Goal: Check status

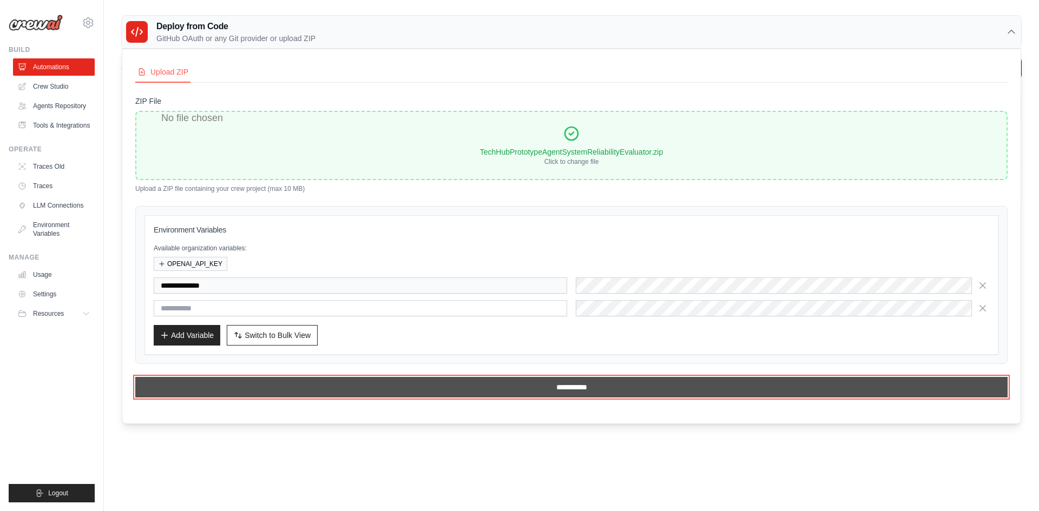
click at [378, 386] on input "**********" at bounding box center [571, 387] width 872 height 21
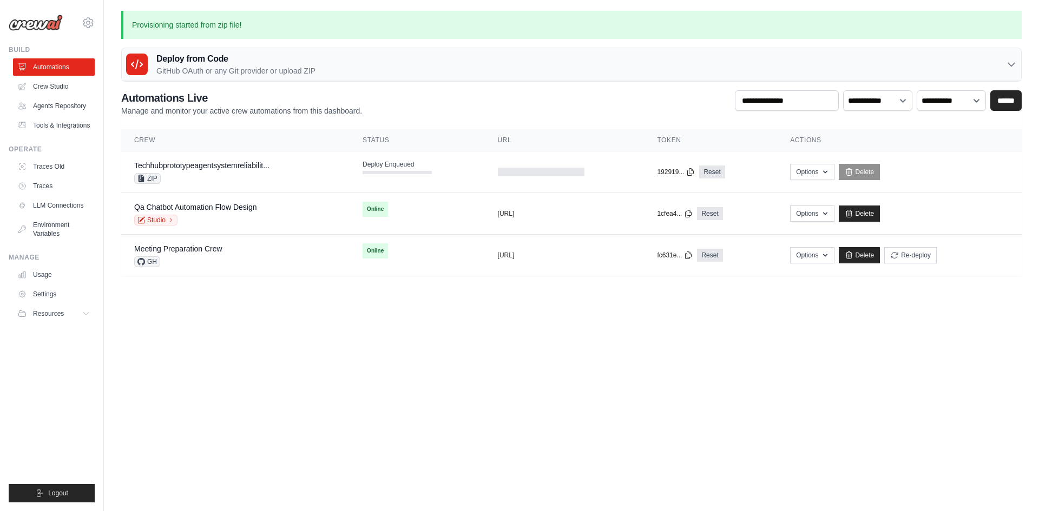
click at [239, 397] on body "vanessa.bueno.sancho@nttdata.com Settings Build Automations Resources" at bounding box center [519, 255] width 1039 height 511
click at [406, 164] on span "Deploy Enqueued" at bounding box center [387, 164] width 51 height 9
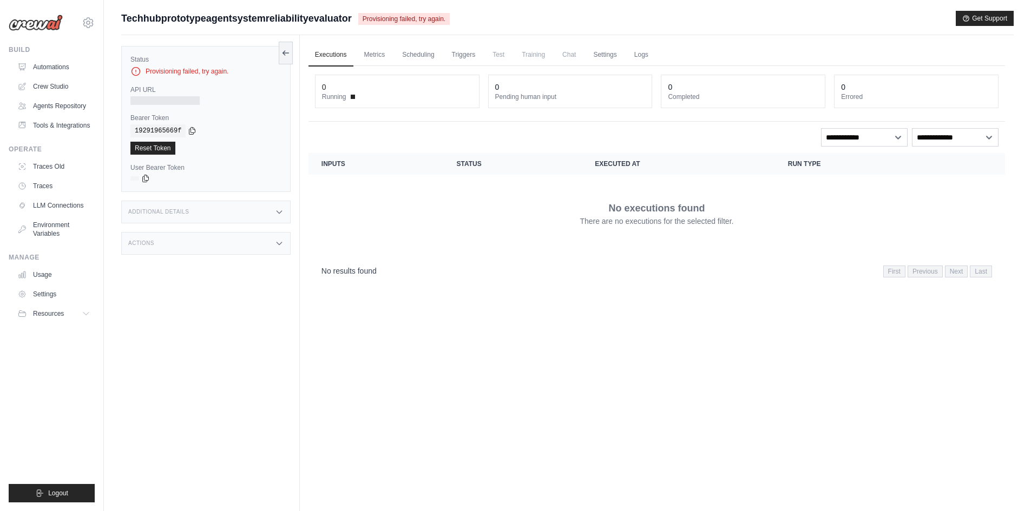
click at [356, 368] on div "Executions Metrics Scheduling Triggers Test Training Chat Settings Logs 0 Runni…" at bounding box center [657, 290] width 714 height 511
click at [347, 390] on div "Executions Metrics Scheduling Triggers Test Training Chat Settings Logs 0 Runni…" at bounding box center [657, 290] width 714 height 511
click at [932, 423] on div "Executions Metrics Scheduling Triggers Test Training Chat Settings Logs 0 Runni…" at bounding box center [657, 290] width 714 height 511
click at [461, 307] on div "Executions Metrics Scheduling Triggers Test Training Chat Settings Logs 0 Runni…" at bounding box center [657, 290] width 714 height 511
click at [53, 68] on link "Automations" at bounding box center [55, 66] width 82 height 17
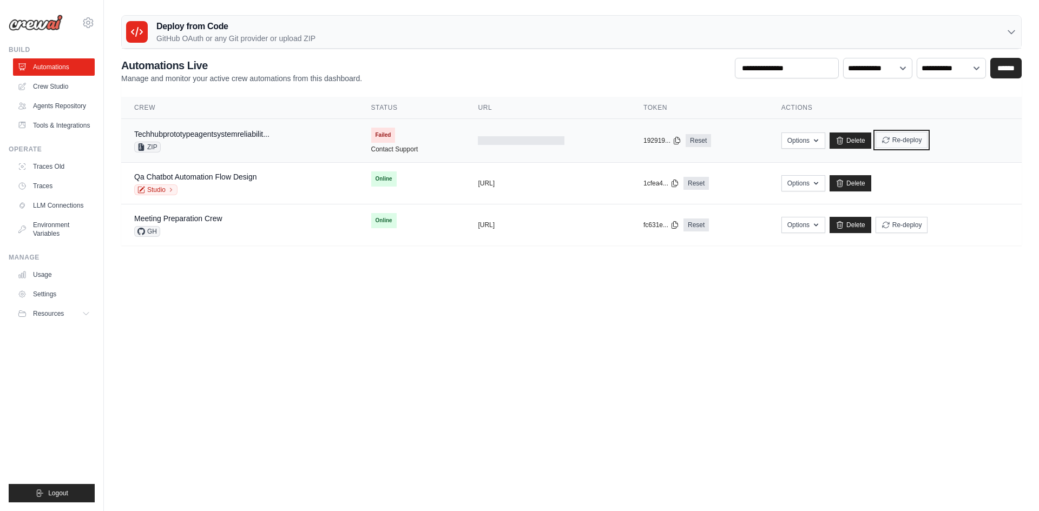
click at [913, 141] on button "Re-deploy" at bounding box center [901, 140] width 52 height 16
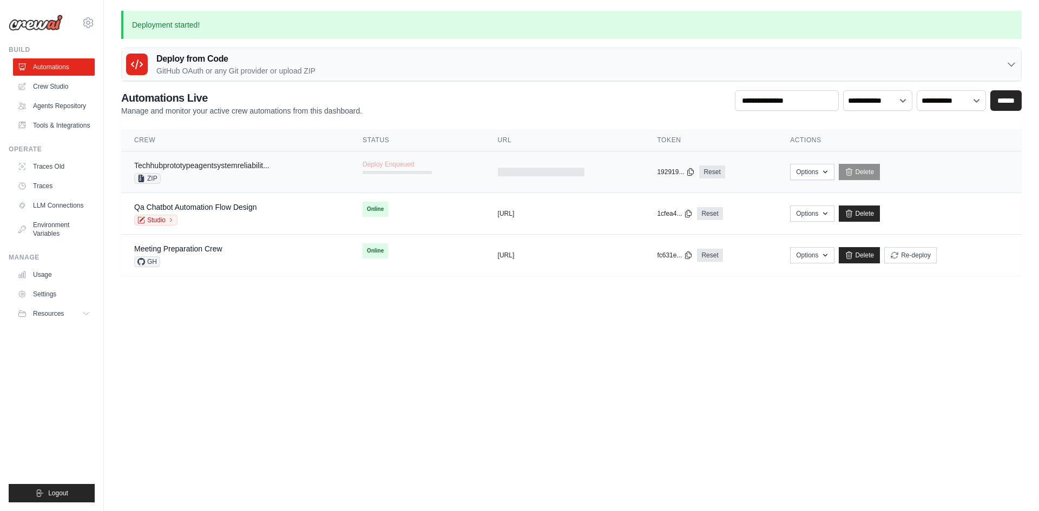
click at [172, 169] on link "Techhubprototypeagentsystemreliabilit..." at bounding box center [201, 165] width 135 height 9
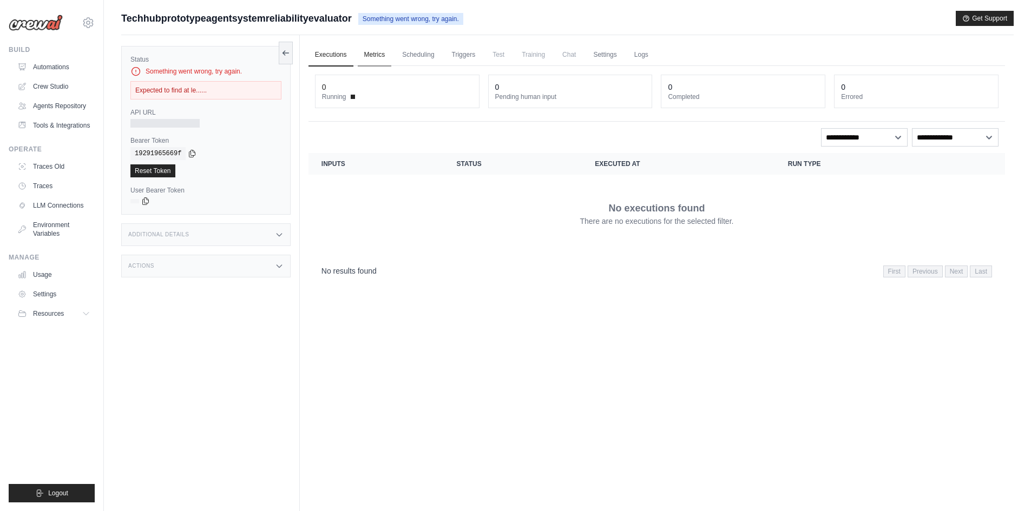
click at [377, 56] on link "Metrics" at bounding box center [375, 55] width 34 height 23
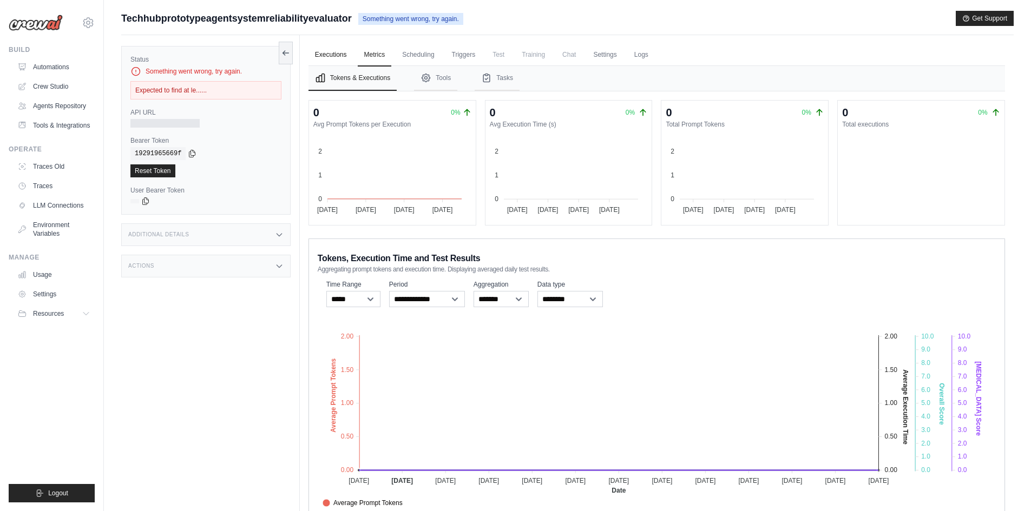
click at [328, 55] on link "Executions" at bounding box center [330, 55] width 45 height 23
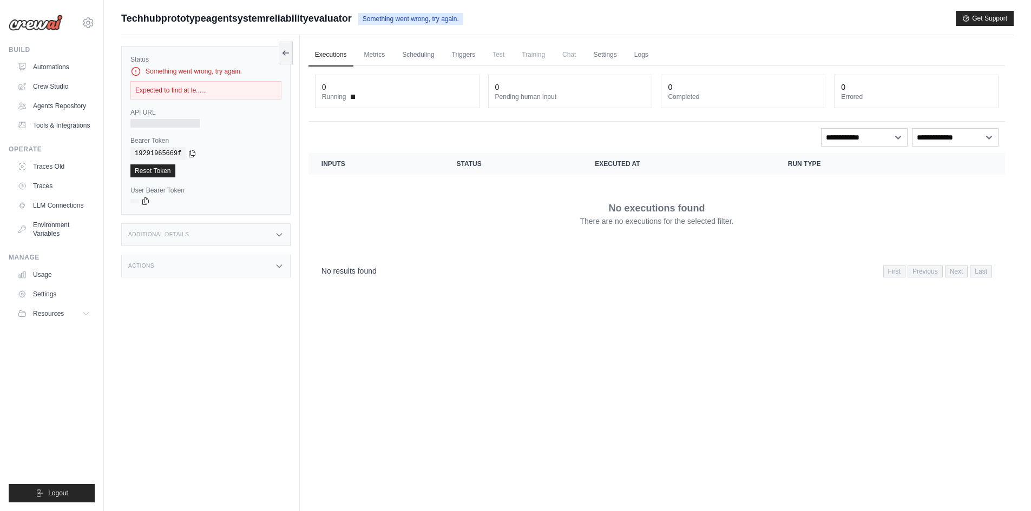
click at [255, 397] on div "Status Something went wrong, try again. Expected to find at le...... API URL Be…" at bounding box center [210, 290] width 179 height 511
click at [163, 337] on div "Status Something went wrong, try again. Expected to find at le...... API URL Be…" at bounding box center [210, 290] width 179 height 511
